Goal: Task Accomplishment & Management: Manage account settings

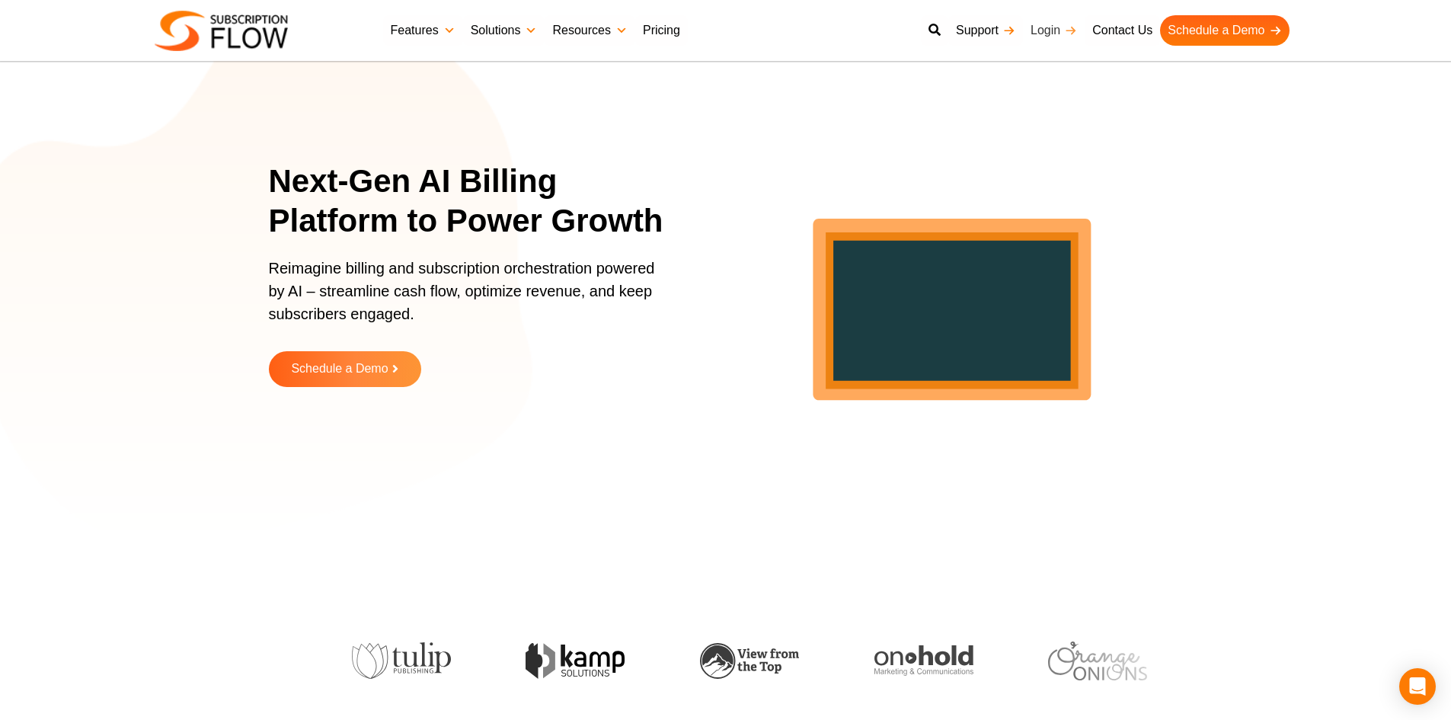
click at [1058, 24] on link "Login" at bounding box center [1054, 30] width 62 height 30
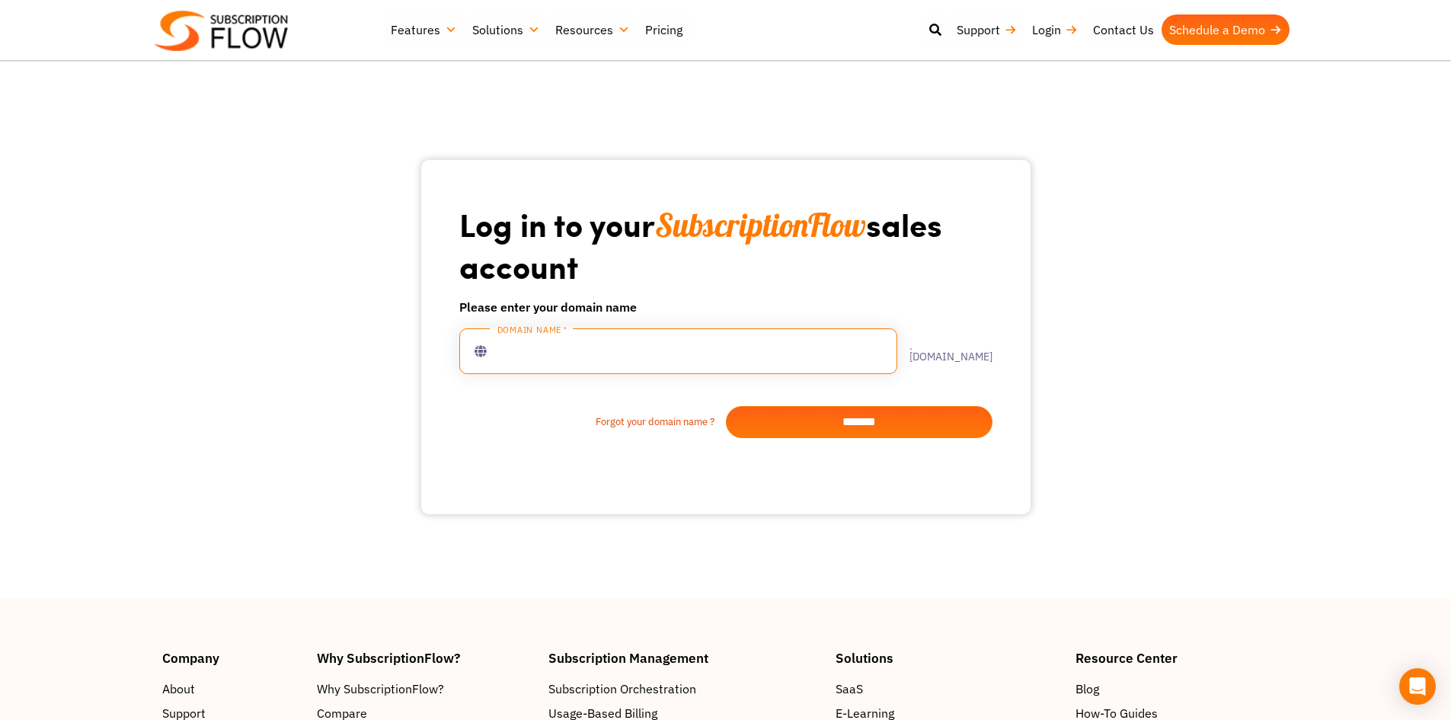
click at [562, 369] on input "text" at bounding box center [678, 351] width 438 height 46
type input "**********"
click at [838, 431] on input "*******" at bounding box center [859, 422] width 267 height 32
